Goal: Share content

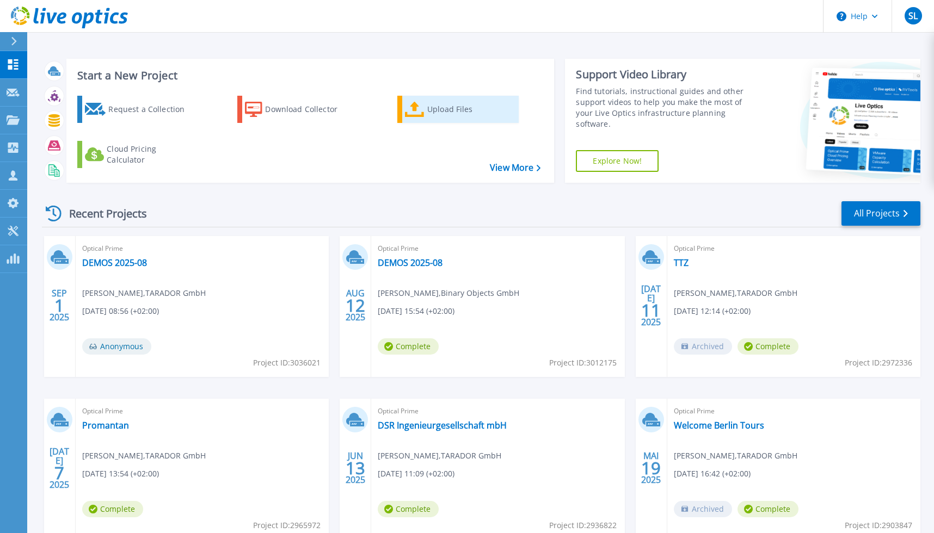
click at [451, 111] on div "Upload Files" at bounding box center [470, 110] width 87 height 22
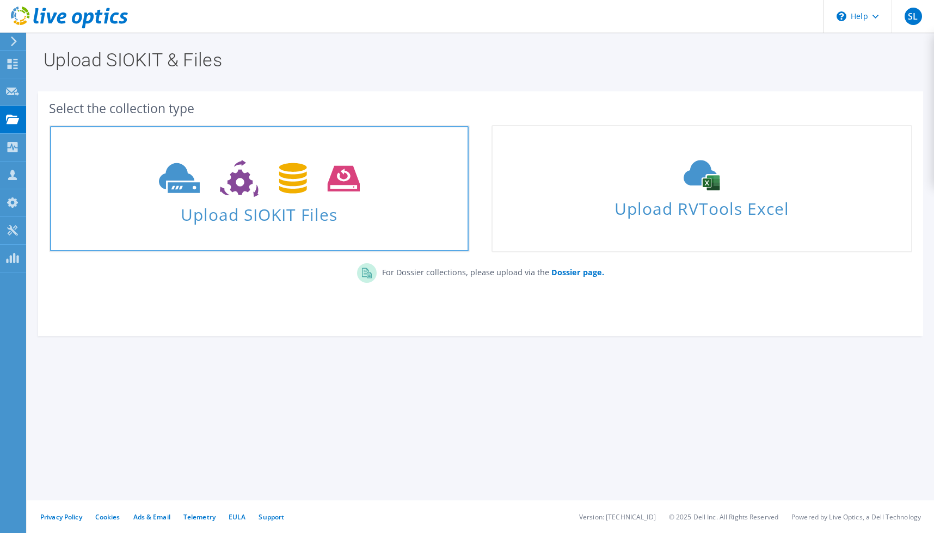
click at [202, 222] on span "Upload SIOKIT Files" at bounding box center [259, 211] width 419 height 23
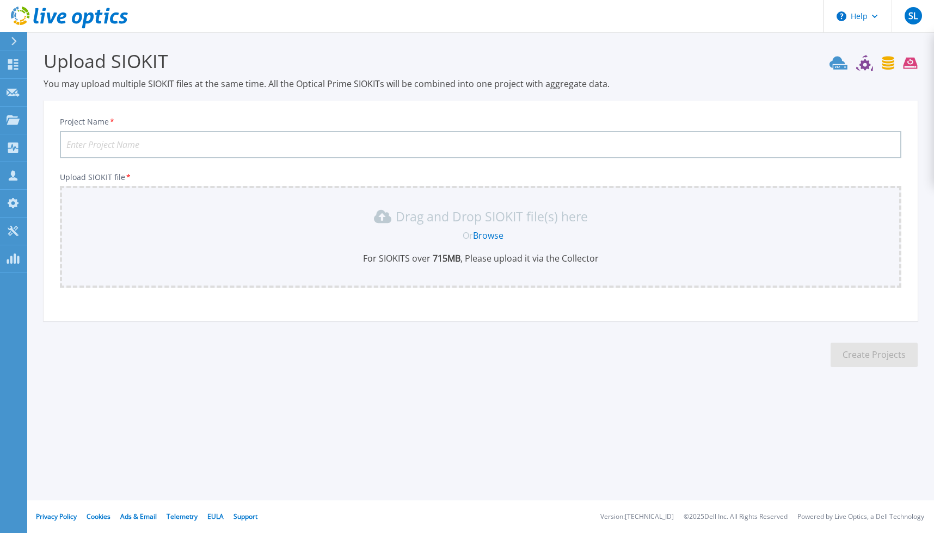
click at [148, 145] on input "Project Name *" at bounding box center [481, 144] width 842 height 27
paste input "Campro Scientific GmbH"
type input "Campro Scientific GmbH"
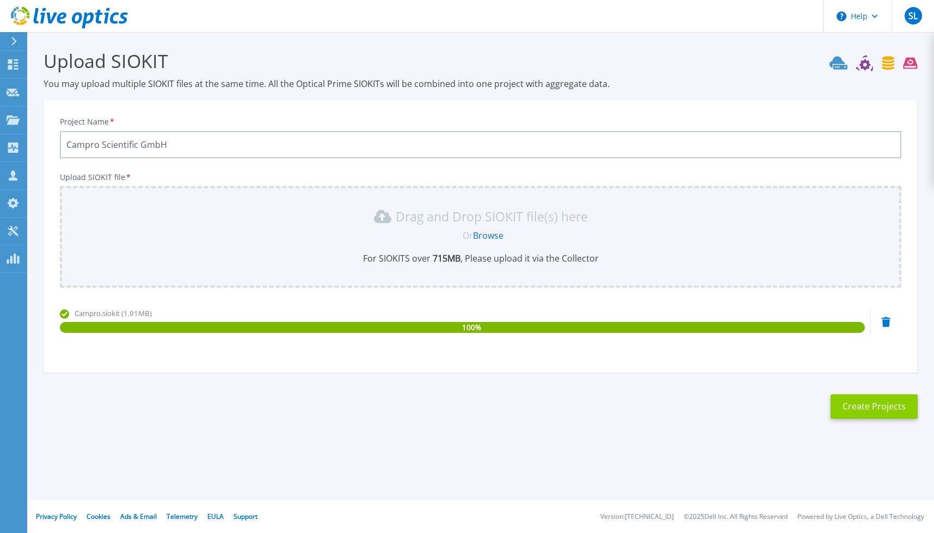
click at [877, 416] on button "Create Projects" at bounding box center [874, 407] width 87 height 24
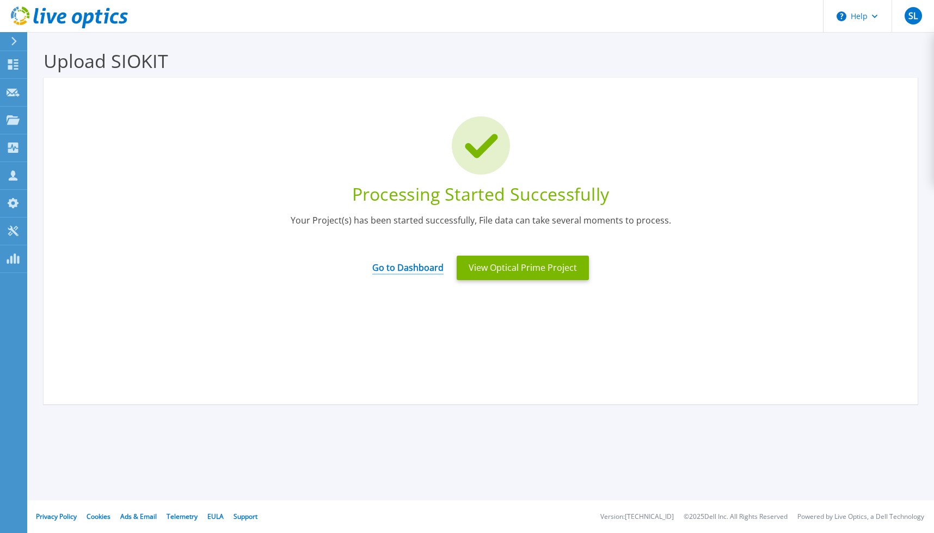
click at [394, 271] on link "Go to Dashboard" at bounding box center [407, 264] width 71 height 21
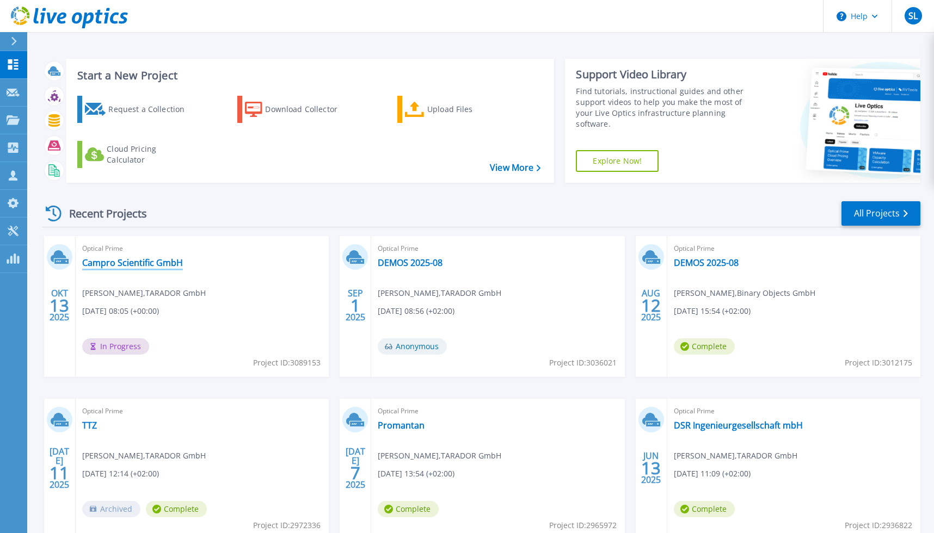
click at [143, 261] on link "Campro Scientific GmbH" at bounding box center [132, 262] width 101 height 11
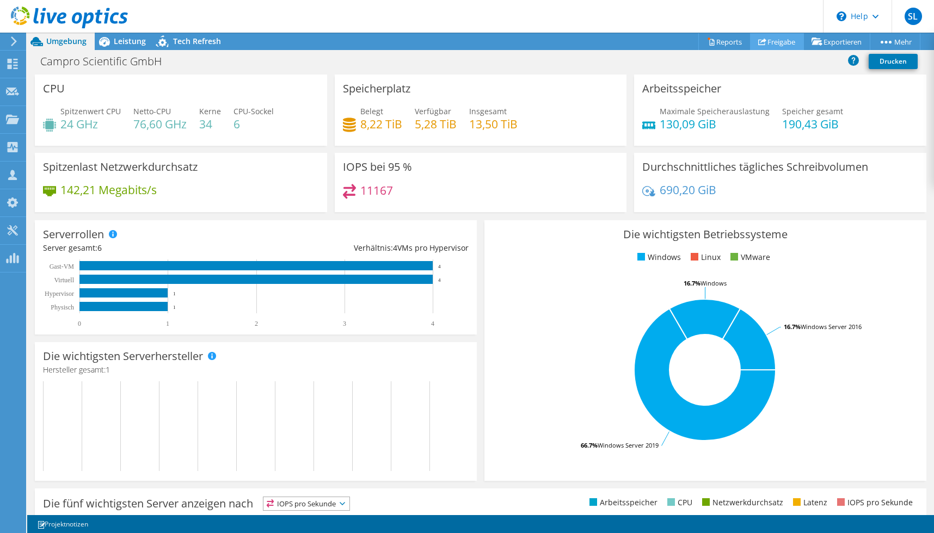
click at [776, 38] on link "Freigabe" at bounding box center [777, 41] width 54 height 17
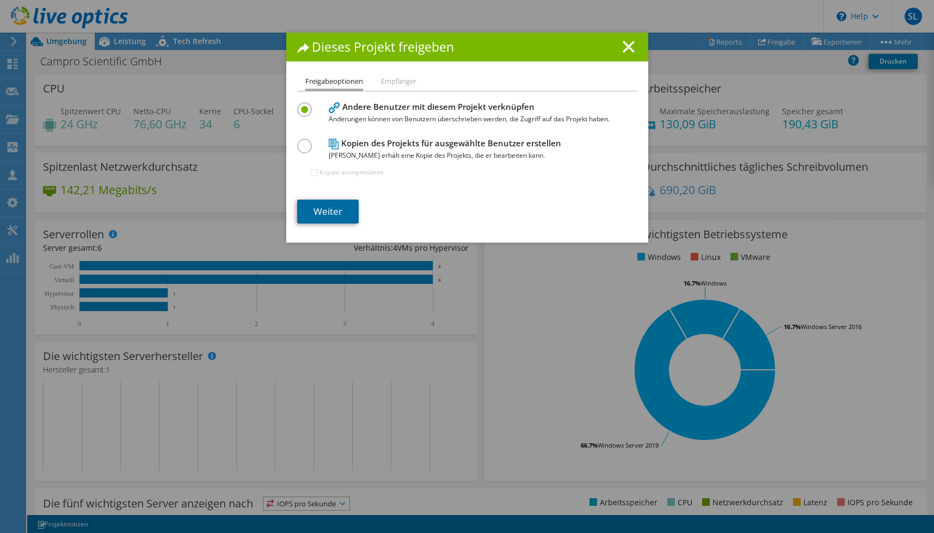
click at [338, 205] on link "Weiter" at bounding box center [328, 212] width 62 height 24
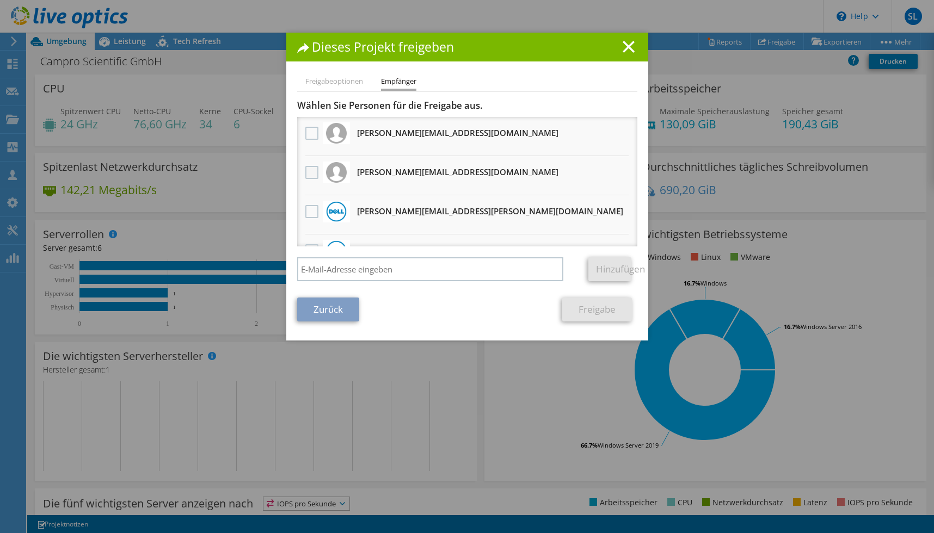
click at [306, 175] on label at bounding box center [313, 172] width 16 height 13
click at [0, 0] on input "checkbox" at bounding box center [0, 0] width 0 height 0
click at [581, 309] on link "Freigabe" at bounding box center [597, 310] width 70 height 24
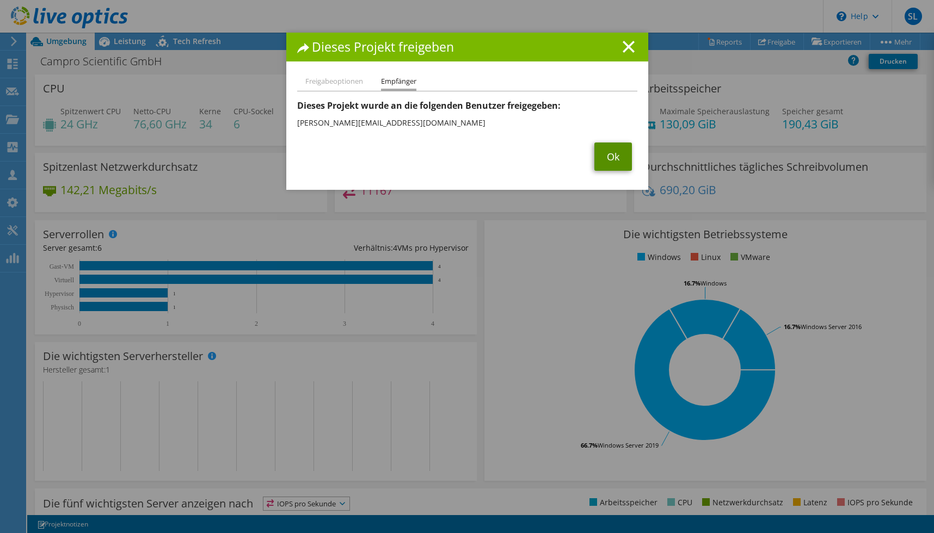
click at [610, 157] on link "Ok" at bounding box center [613, 157] width 38 height 28
